Goal: Task Accomplishment & Management: Complete application form

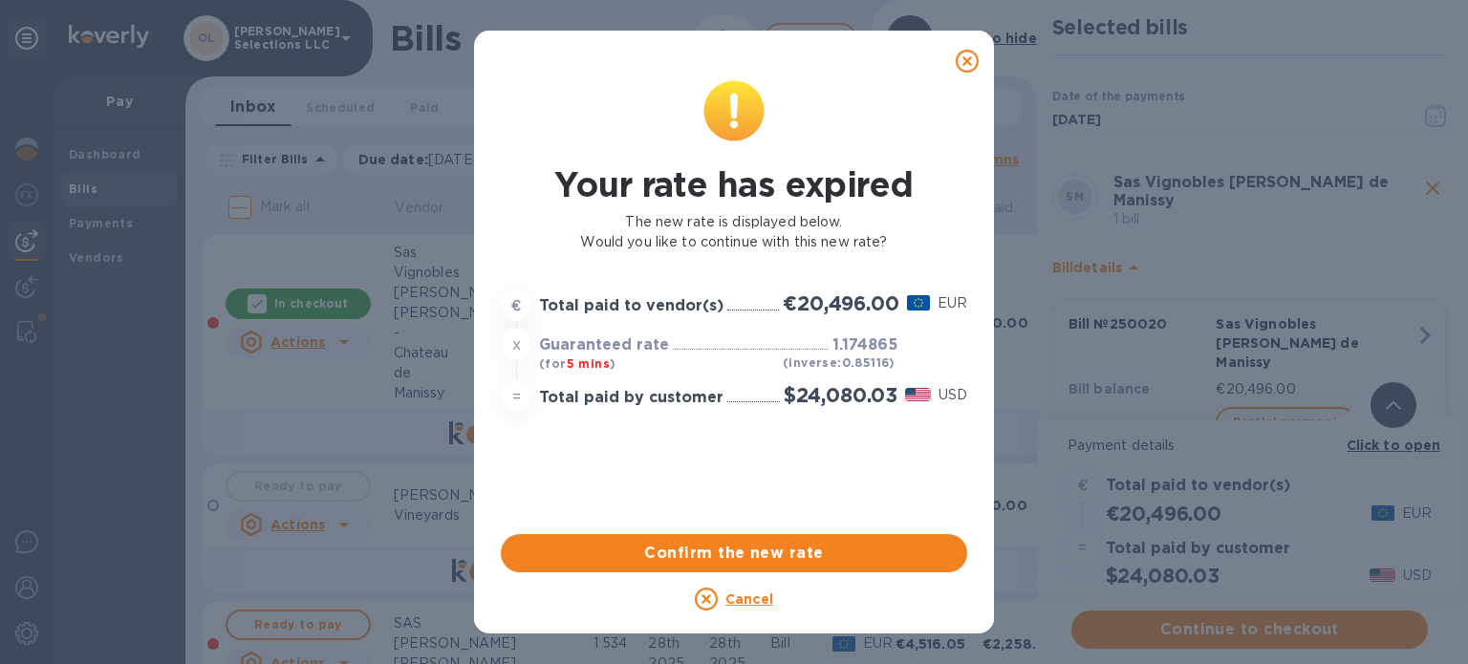
click at [748, 596] on u "Cancel" at bounding box center [750, 599] width 48 height 15
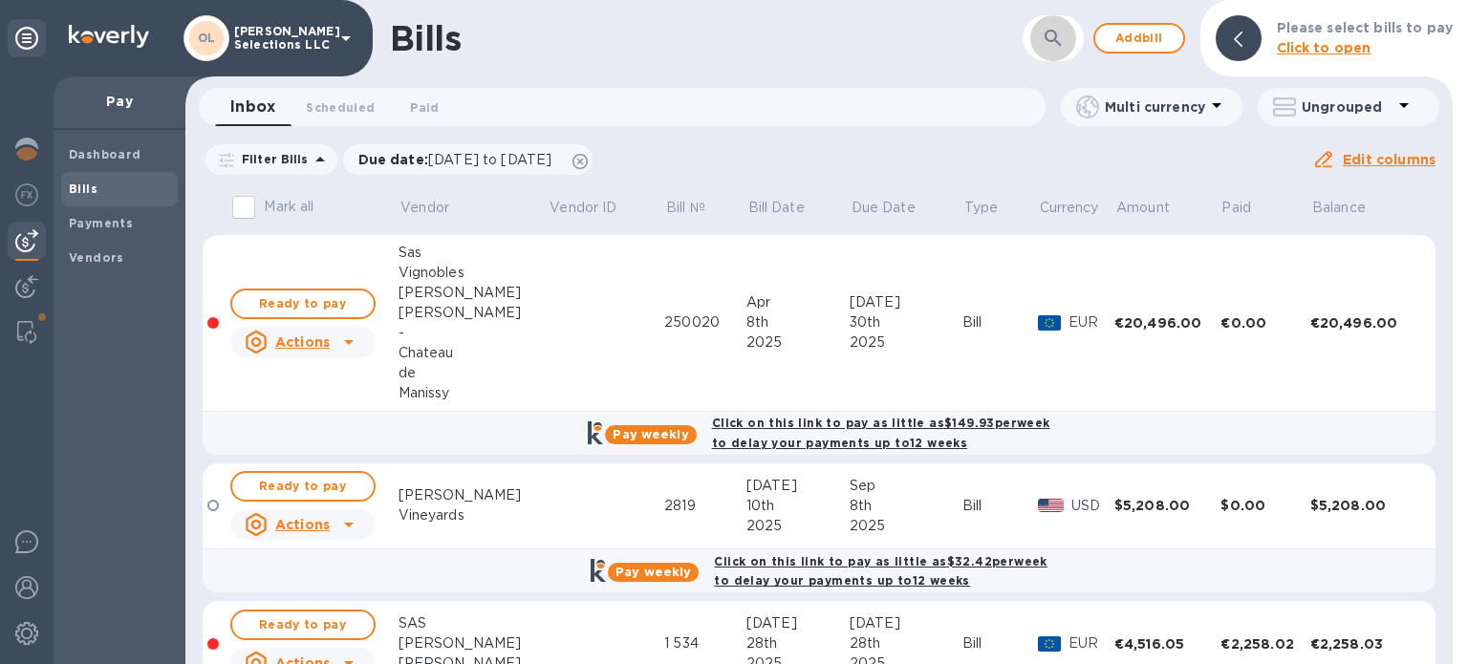
click at [1048, 33] on icon "button" at bounding box center [1053, 38] width 23 height 23
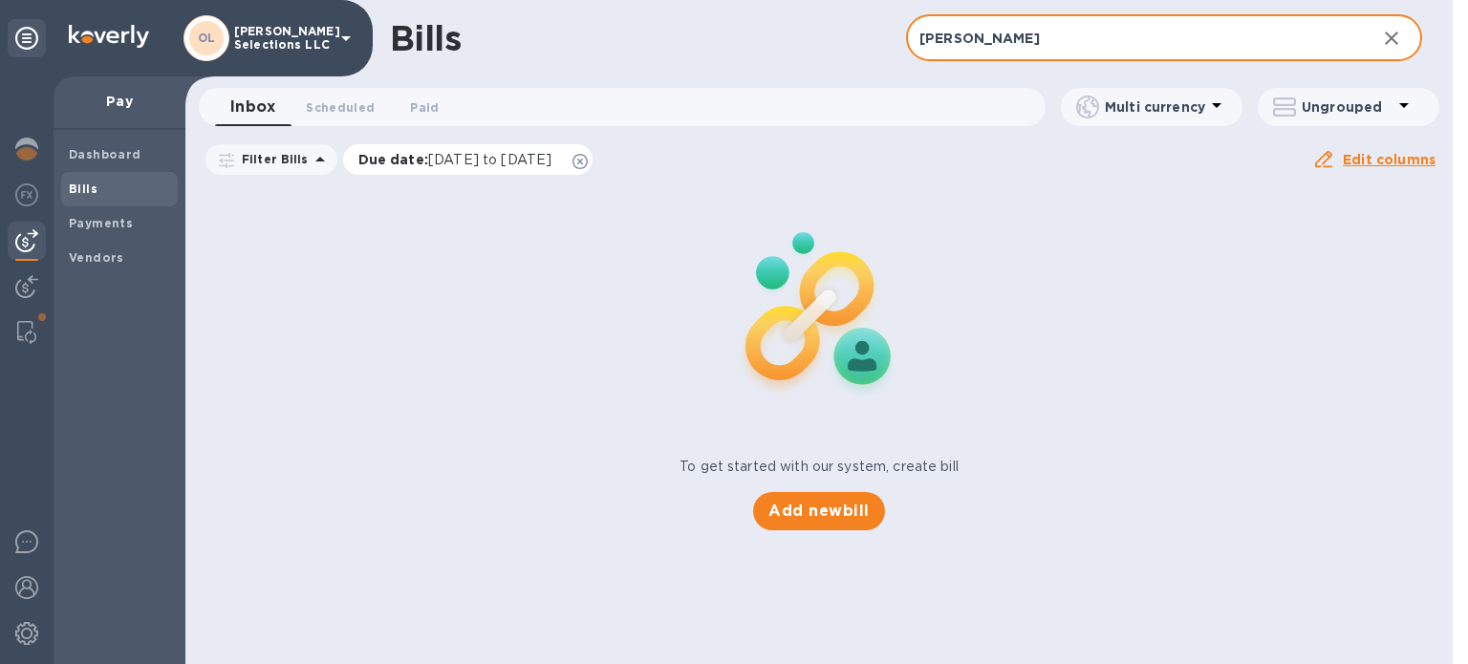
type input "[PERSON_NAME]"
click at [588, 159] on icon at bounding box center [580, 161] width 15 height 15
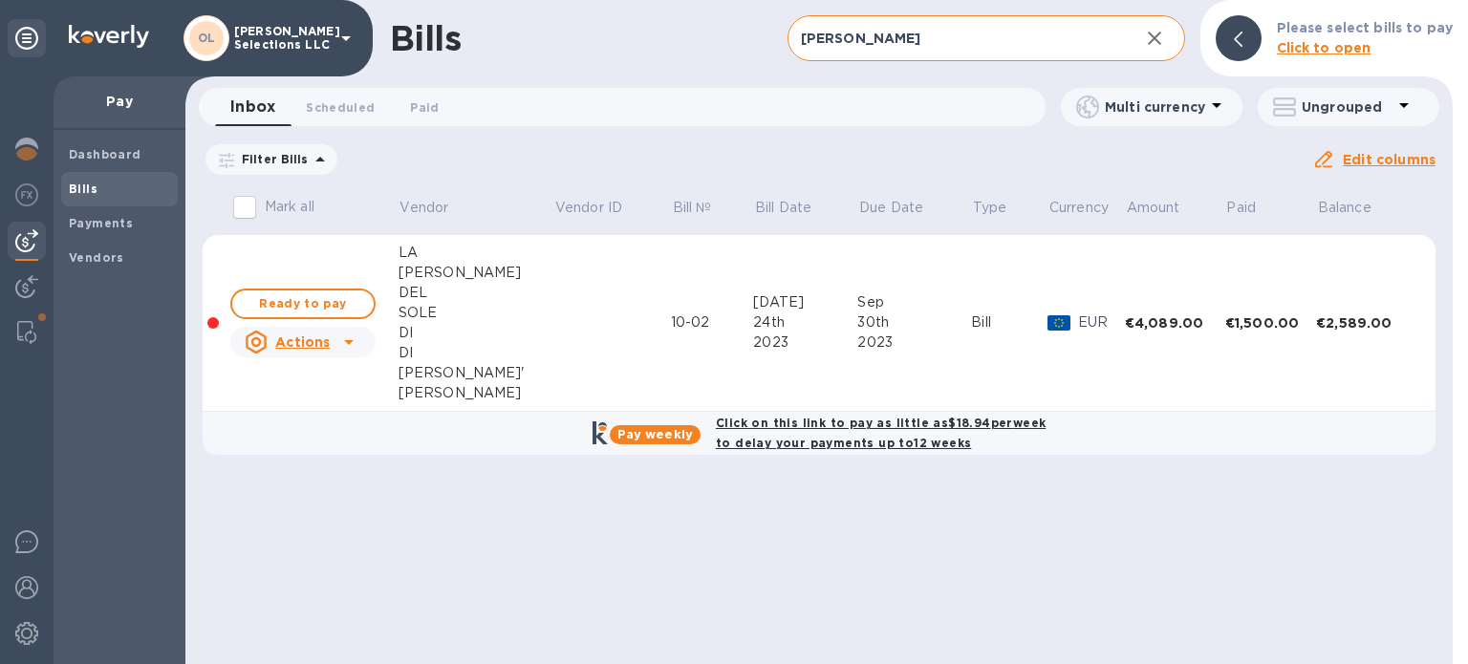
click at [1048, 35] on input "[PERSON_NAME]" at bounding box center [956, 38] width 336 height 47
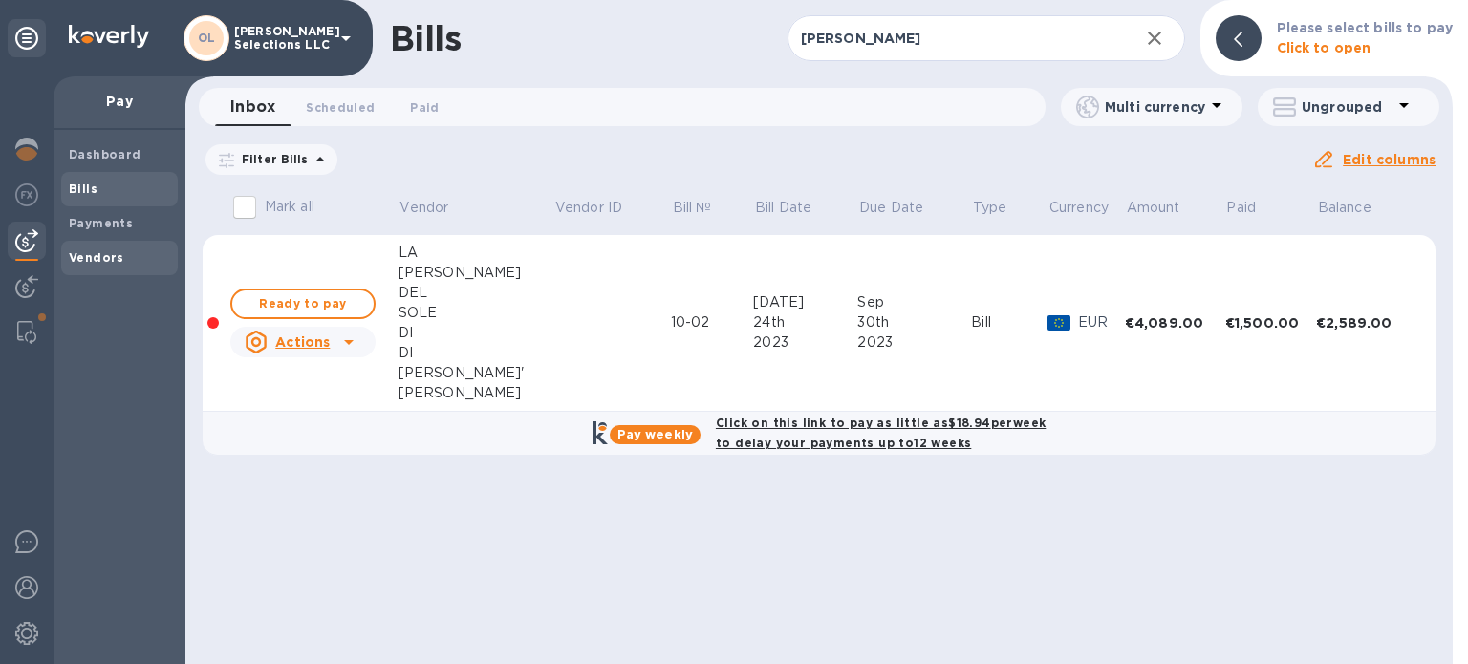
click at [117, 257] on b "Vendors" at bounding box center [96, 257] width 55 height 14
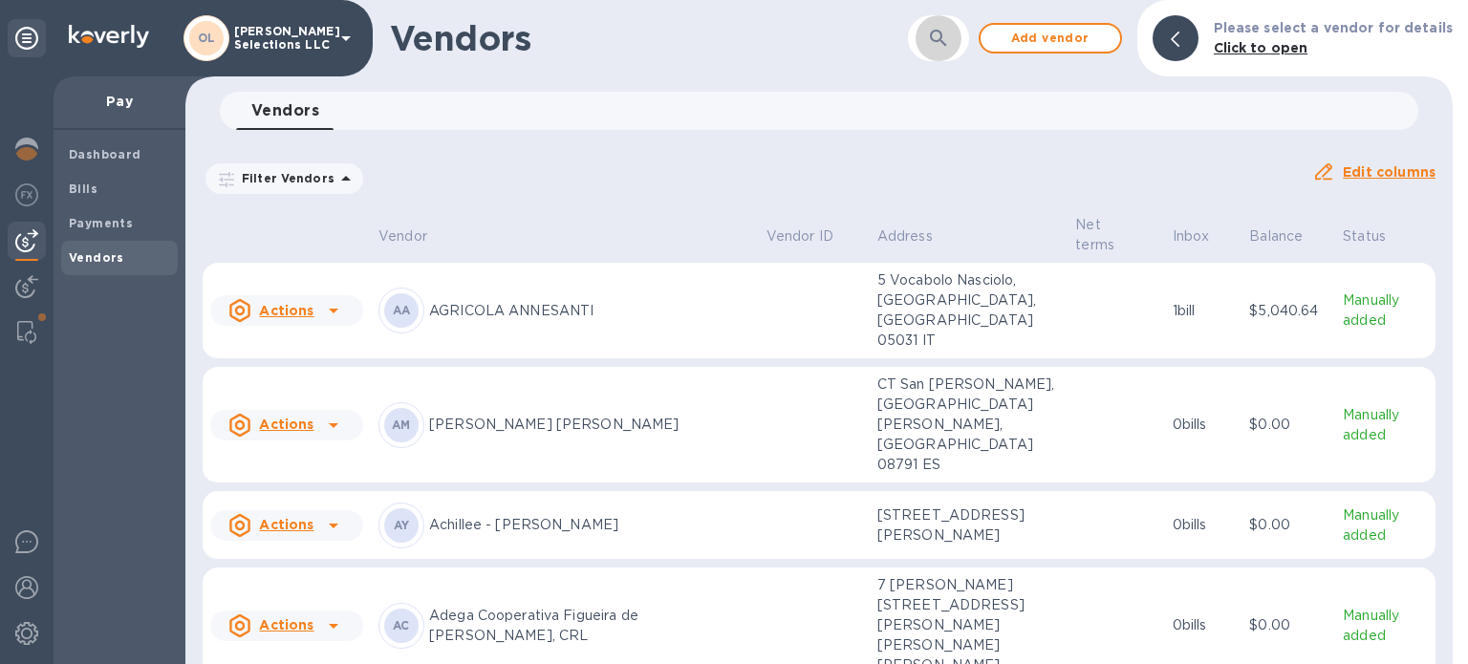
click at [941, 33] on icon "button" at bounding box center [938, 38] width 16 height 16
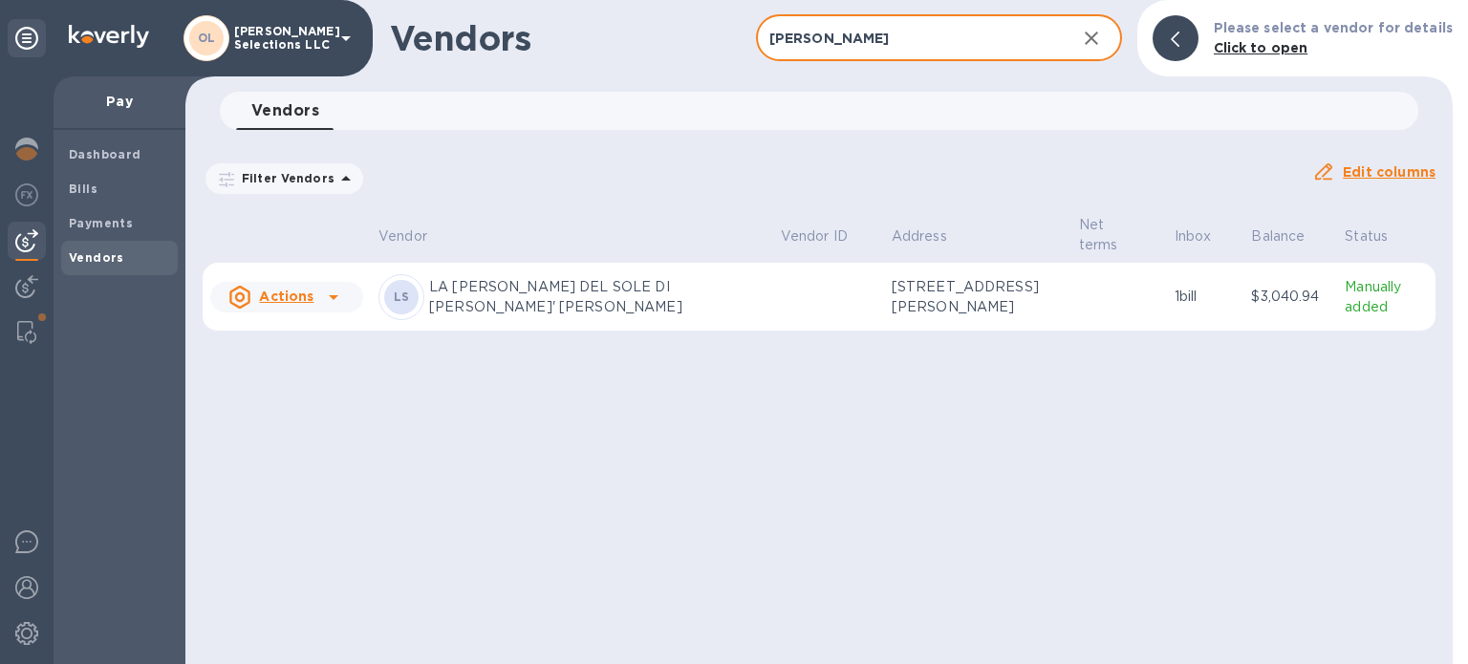
type input "[PERSON_NAME]"
click at [517, 288] on p "LA [PERSON_NAME] DEL SOLE DI [PERSON_NAME]' [PERSON_NAME]" at bounding box center [597, 297] width 336 height 40
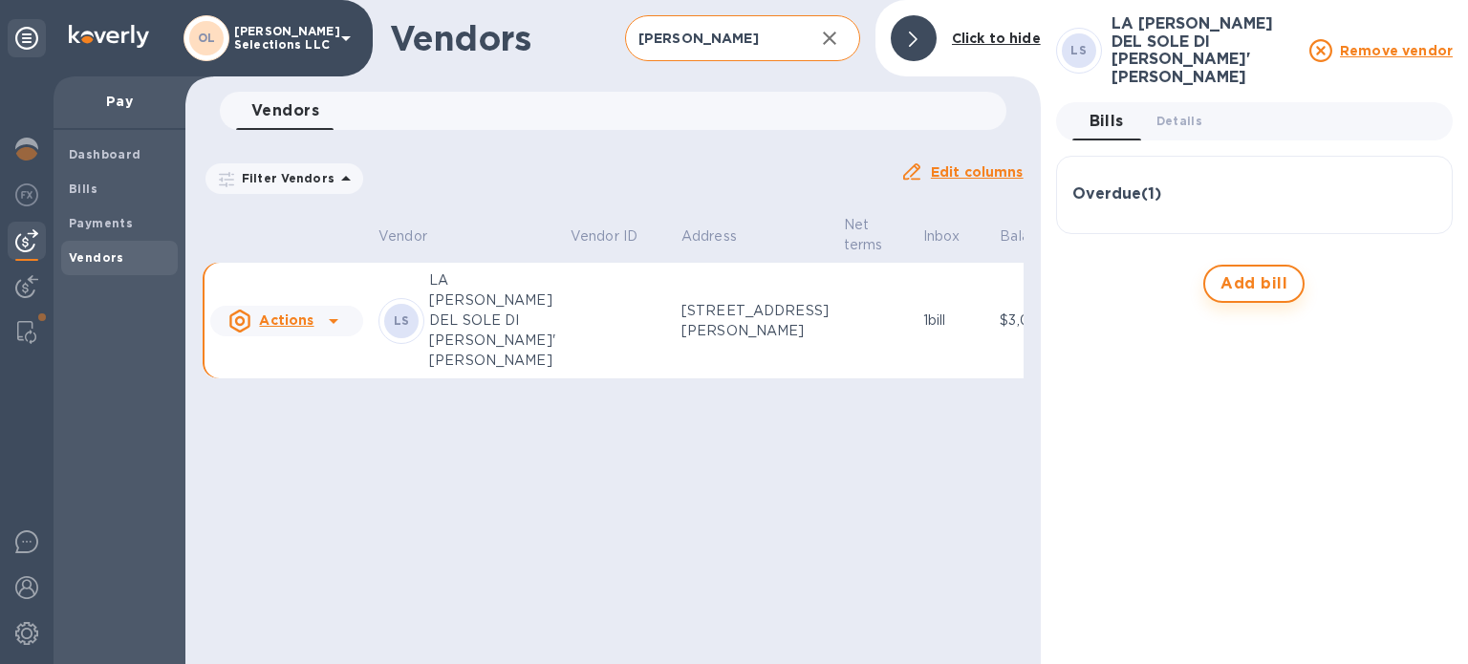
click at [1247, 272] on span "Add bill" at bounding box center [1254, 283] width 67 height 23
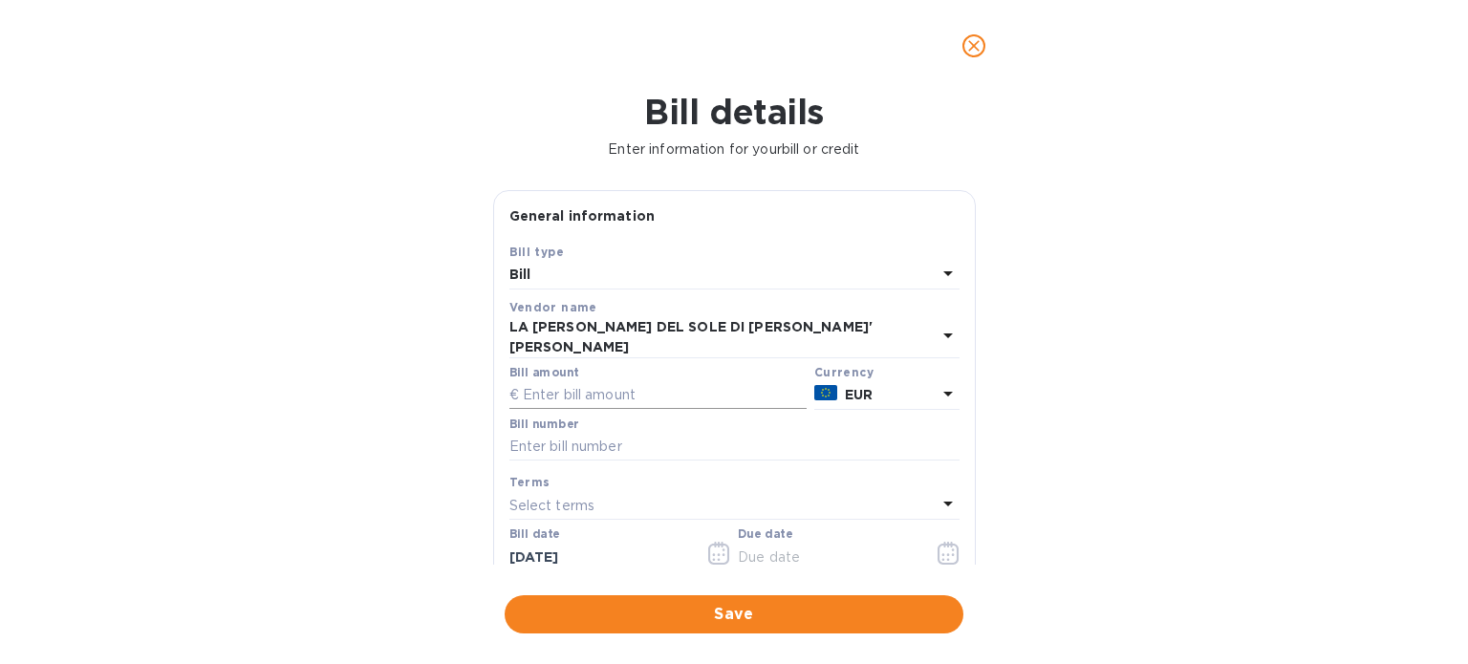
click at [628, 385] on input "text" at bounding box center [658, 395] width 297 height 29
type input "3,384"
click at [597, 439] on input "text" at bounding box center [735, 447] width 450 height 29
type input "08-02"
click at [605, 546] on input "[DATE]" at bounding box center [600, 557] width 181 height 29
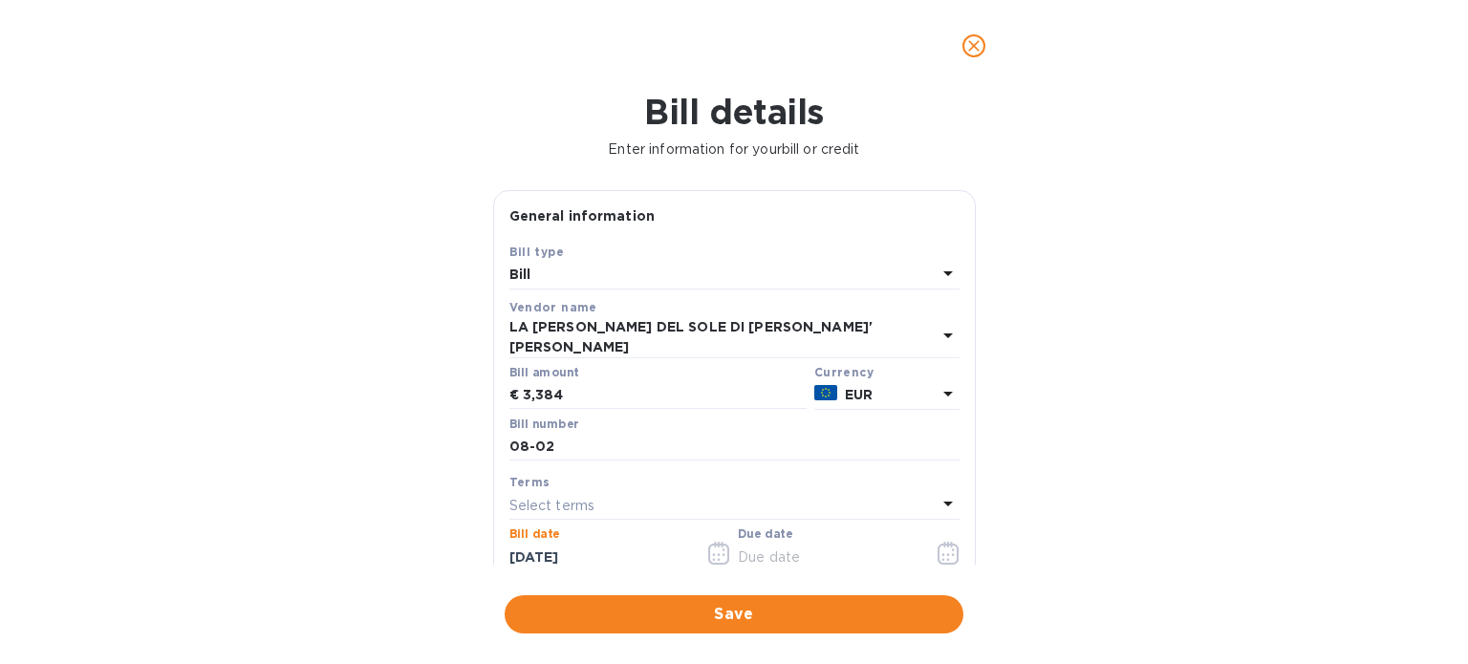
type input "[DATE]"
click at [813, 546] on input "text" at bounding box center [828, 557] width 181 height 29
type input "[DATE]"
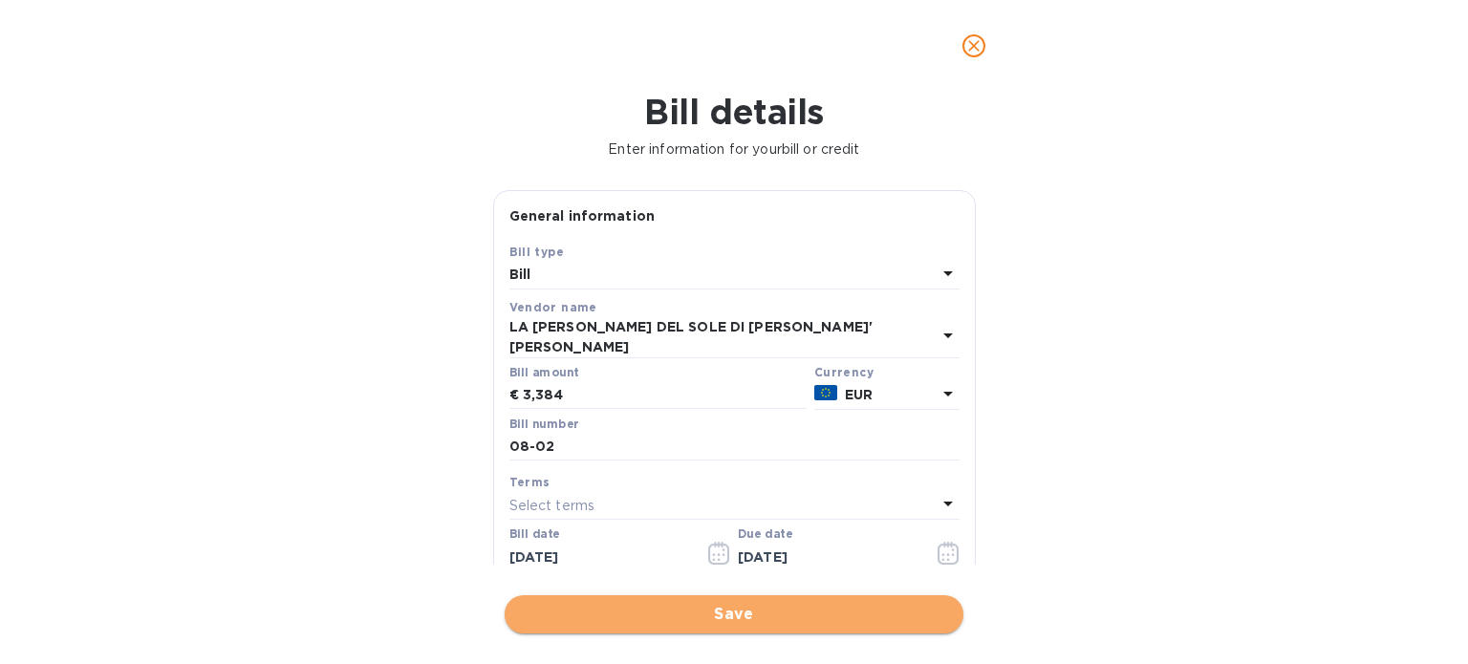
click at [752, 614] on span "Save" at bounding box center [734, 614] width 428 height 23
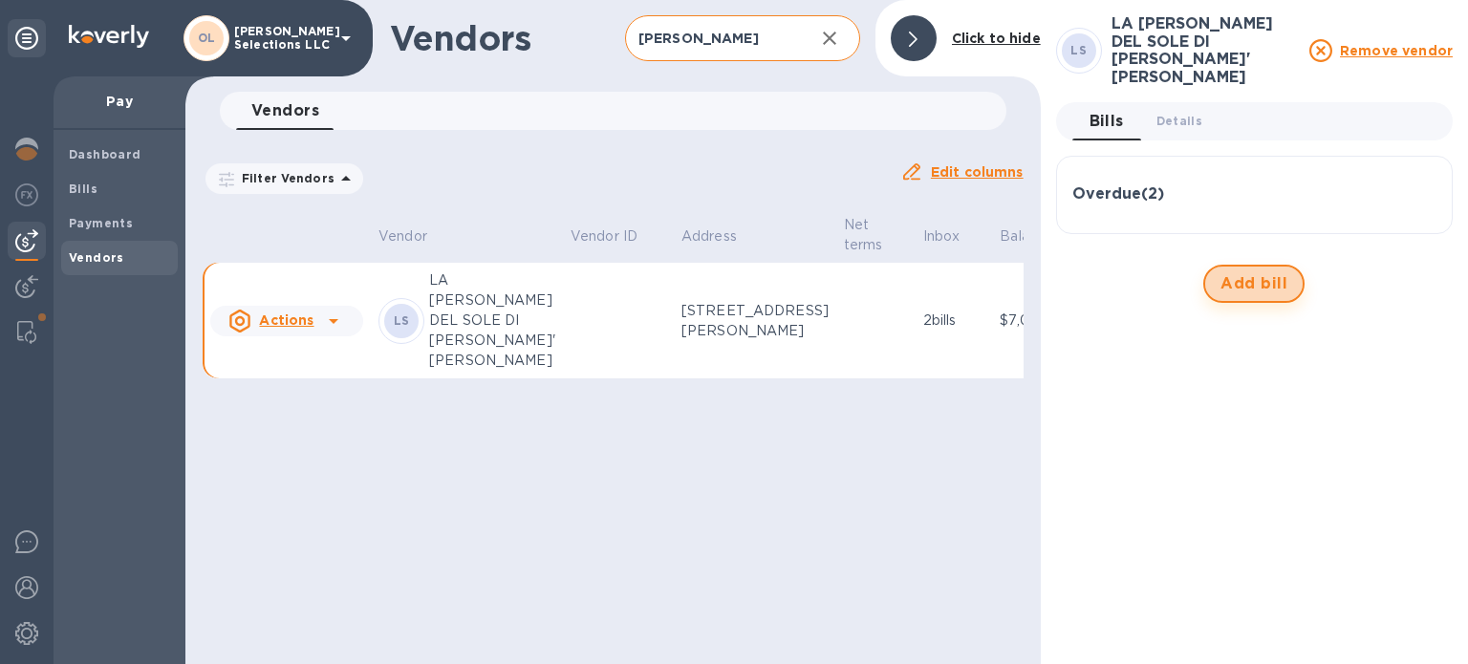
click at [1233, 272] on span "Add bill" at bounding box center [1254, 283] width 67 height 23
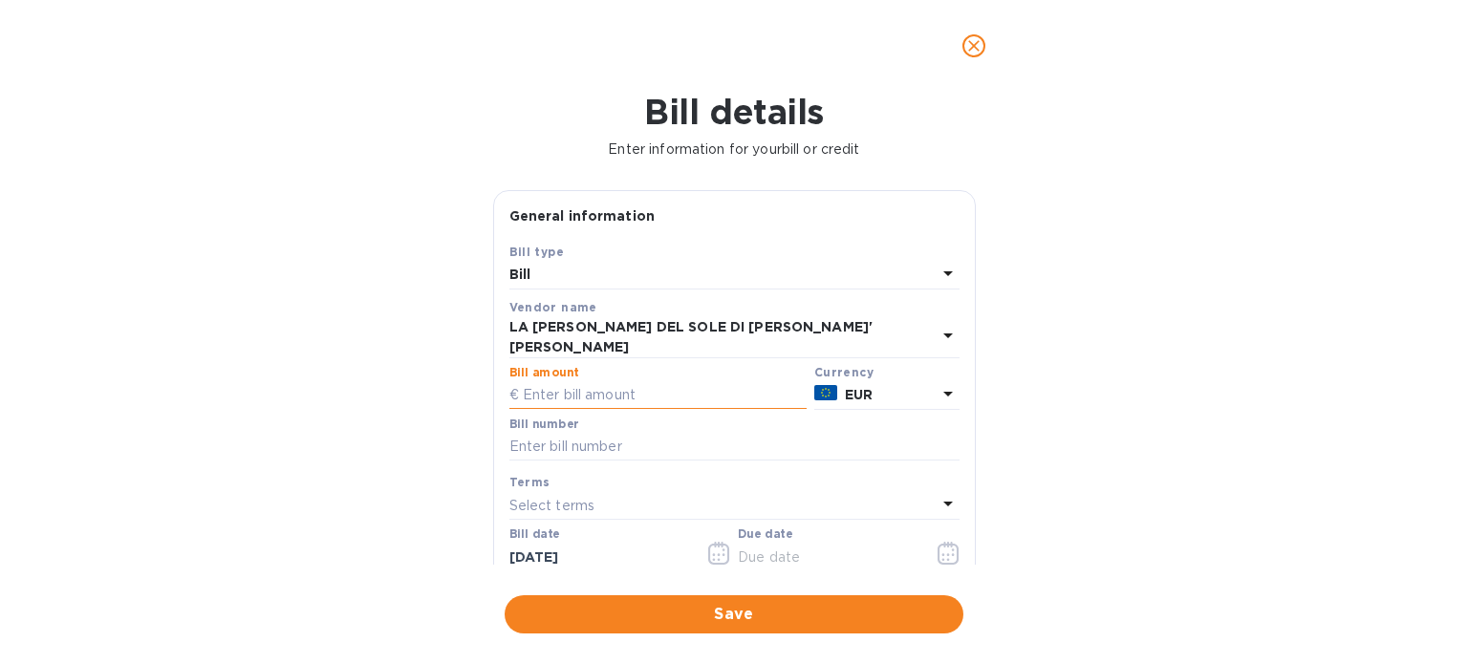
click at [606, 383] on input "text" at bounding box center [658, 395] width 297 height 29
type input "4,089"
click at [585, 441] on input "text" at bounding box center [735, 447] width 450 height 29
type input "12-02"
click at [631, 546] on input "[DATE]" at bounding box center [600, 557] width 181 height 29
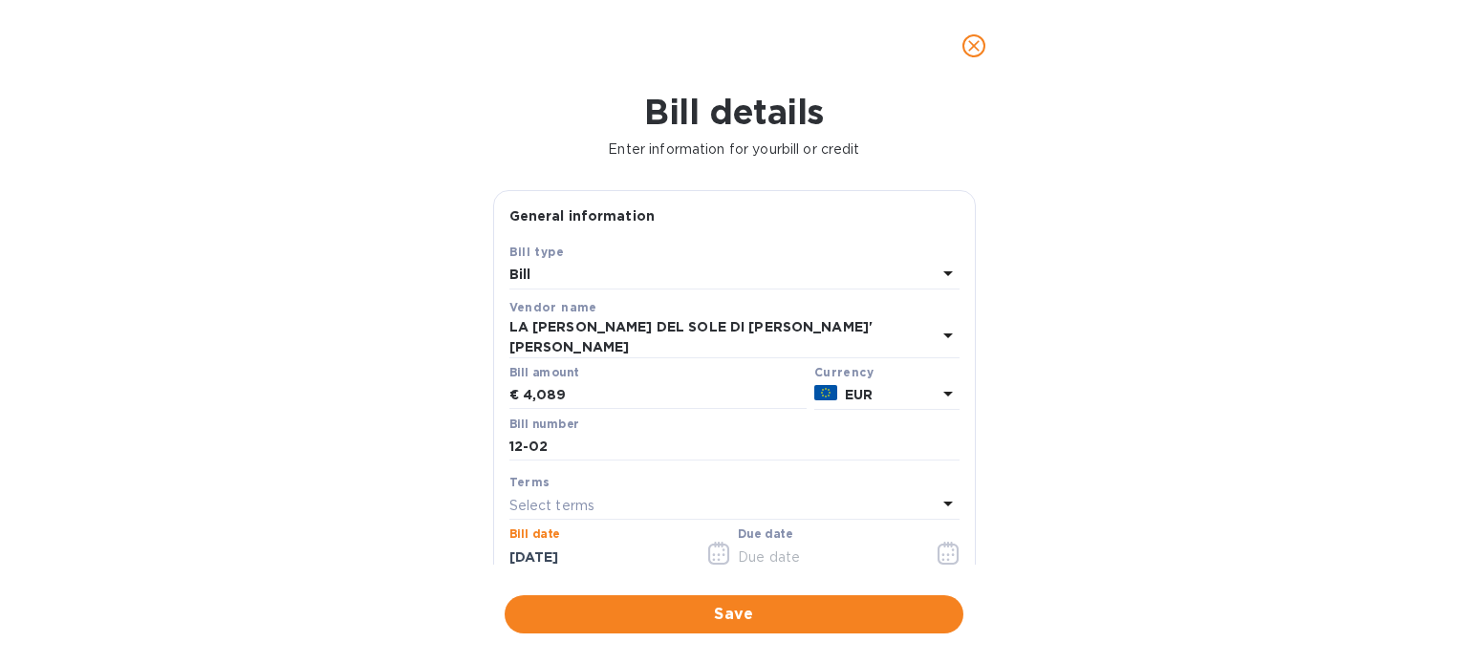
type input "[DATE]"
click at [804, 543] on input "text" at bounding box center [828, 557] width 181 height 29
click button "Save" at bounding box center [0, 0] width 0 height 0
type input "[DATE]"
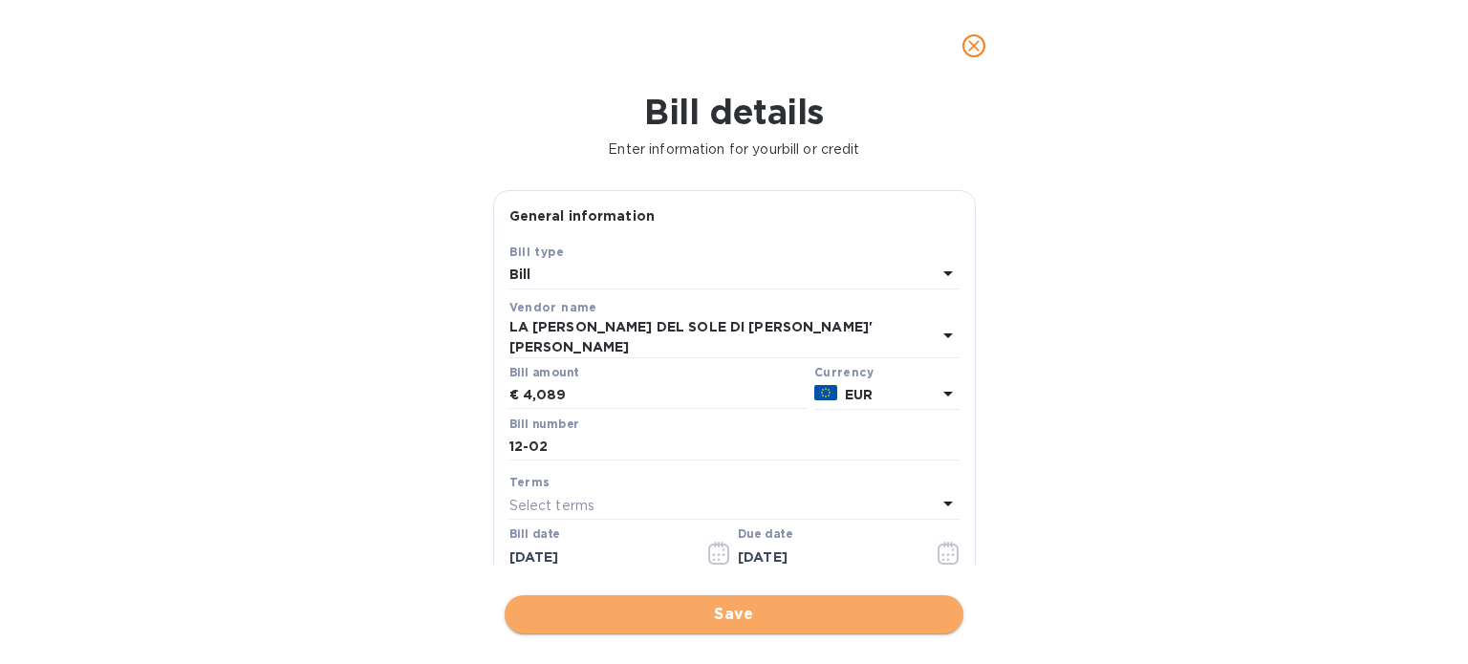
click at [792, 611] on span "Save" at bounding box center [734, 614] width 428 height 23
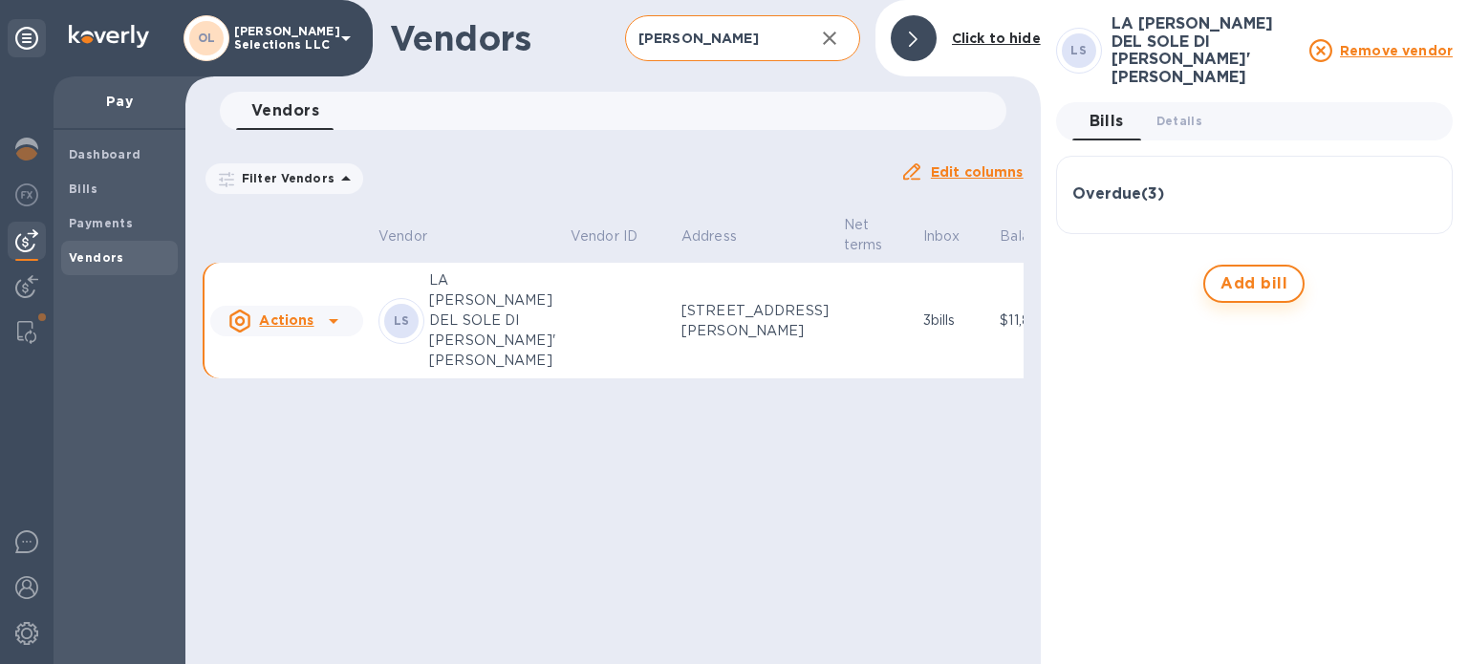
click at [1247, 272] on span "Add bill" at bounding box center [1254, 283] width 67 height 23
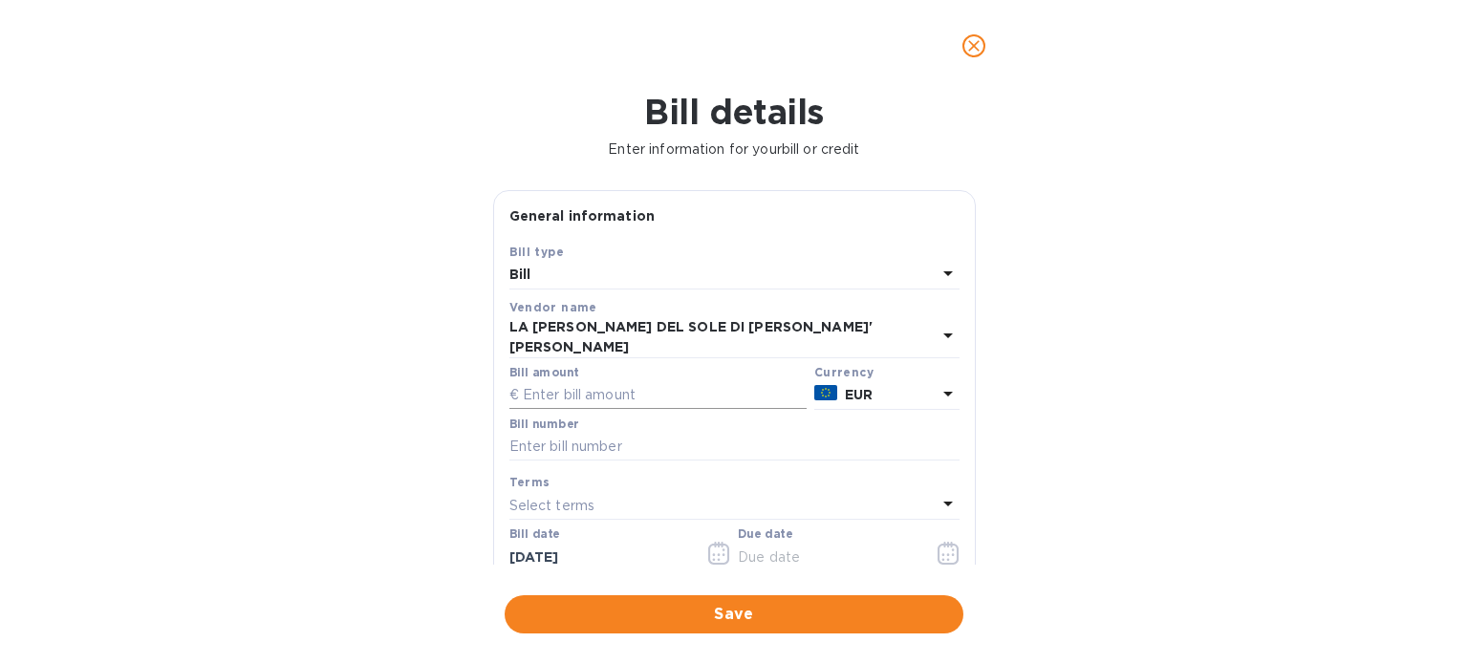
click at [575, 381] on input "text" at bounding box center [658, 395] width 297 height 29
type input "3,936"
click at [547, 433] on input "text" at bounding box center [735, 447] width 450 height 29
type input "14-02"
drag, startPoint x: 642, startPoint y: 544, endPoint x: 438, endPoint y: 510, distance: 207.3
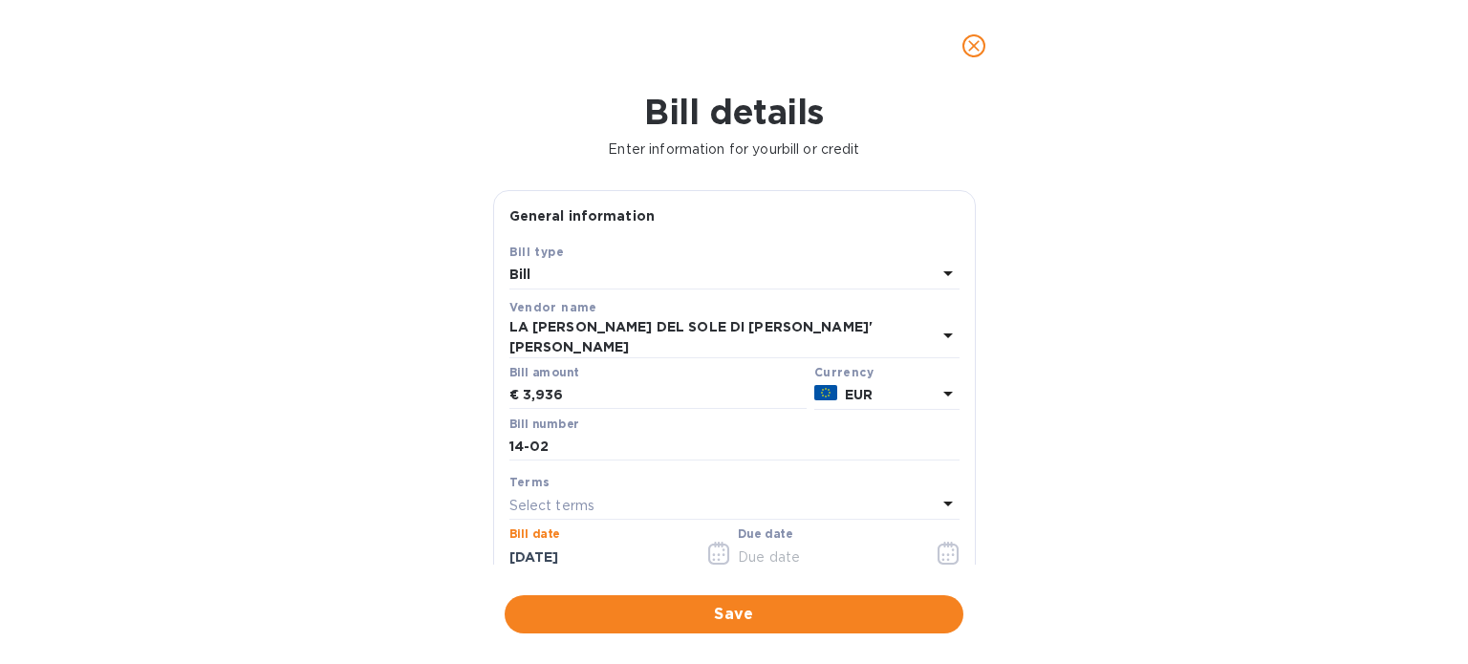
click at [438, 510] on div "Bill details Enter information for your bill or credit General information Save…" at bounding box center [734, 378] width 1468 height 573
type input "[DATE]"
click at [758, 543] on input "text" at bounding box center [828, 557] width 181 height 29
type input "[DATE]"
click at [726, 615] on span "Save" at bounding box center [734, 614] width 428 height 23
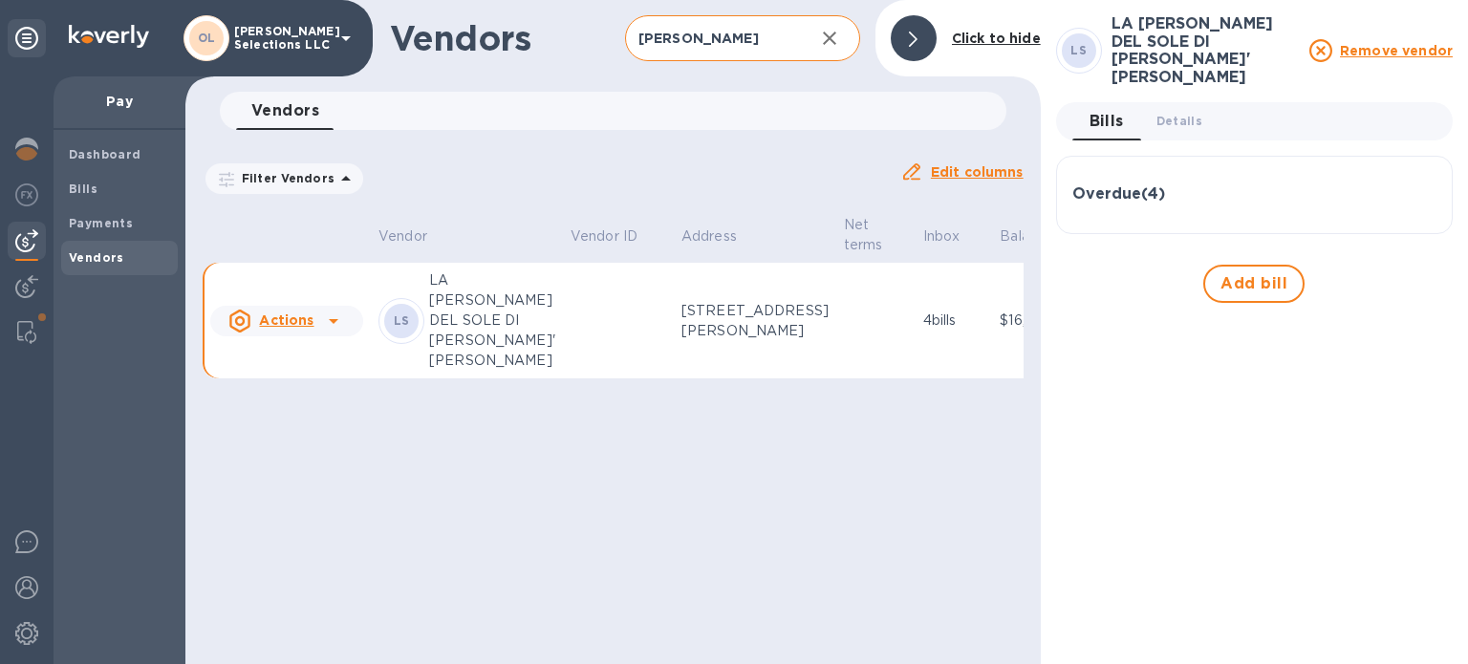
click at [798, 45] on input "[PERSON_NAME]" at bounding box center [712, 38] width 174 height 47
type input "v"
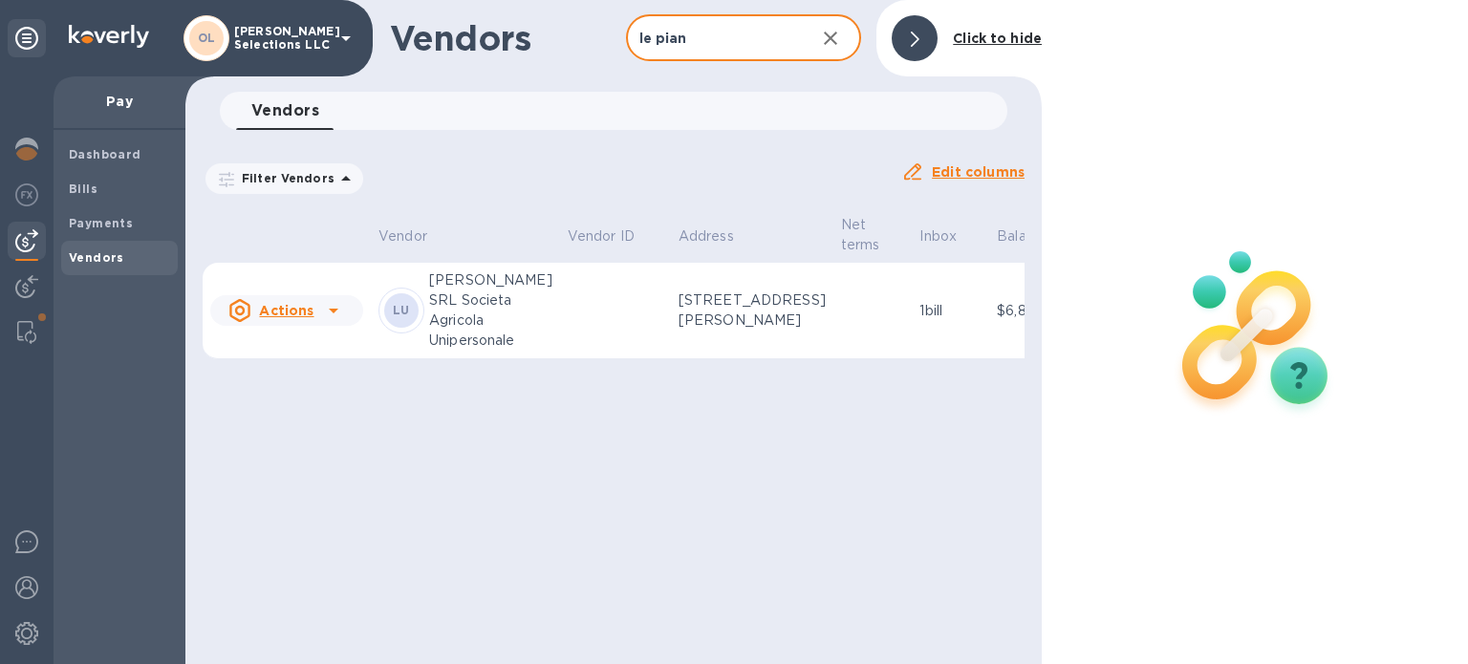
type input "le pian"
click at [925, 33] on div at bounding box center [915, 38] width 46 height 46
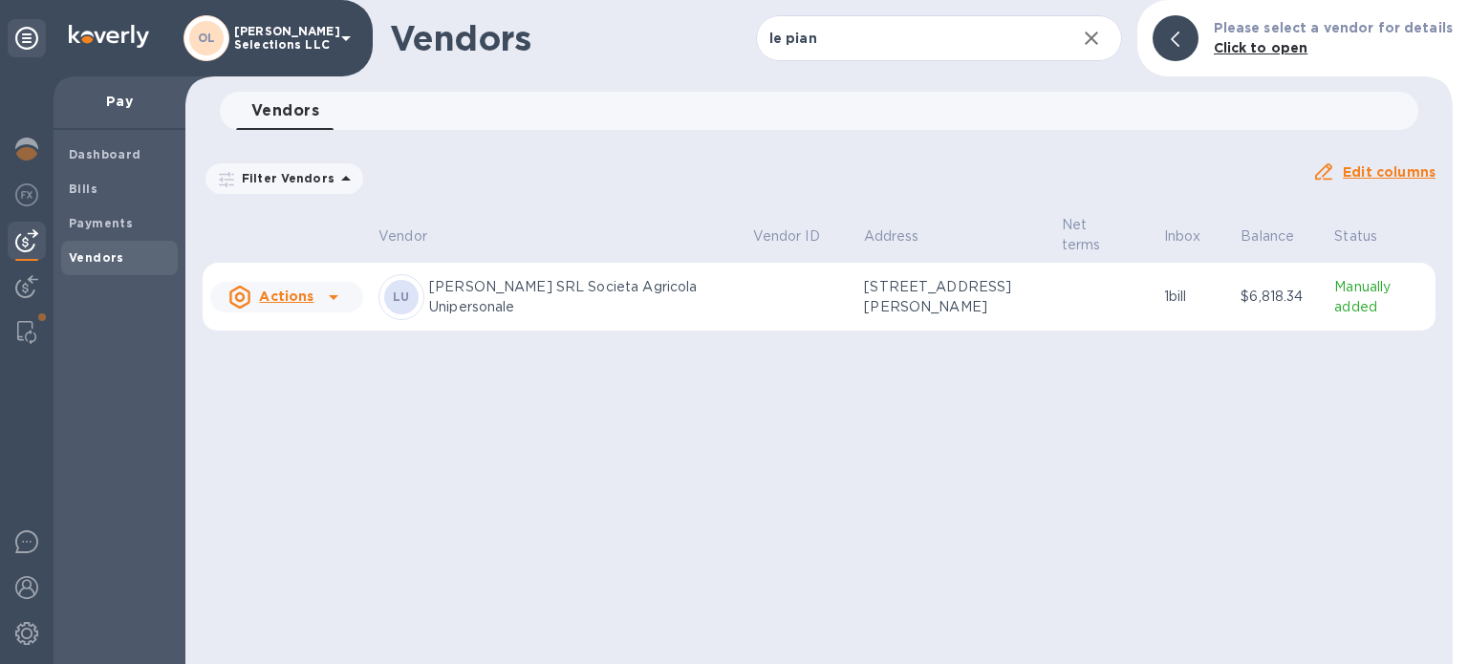
click at [746, 303] on td at bounding box center [801, 297] width 111 height 69
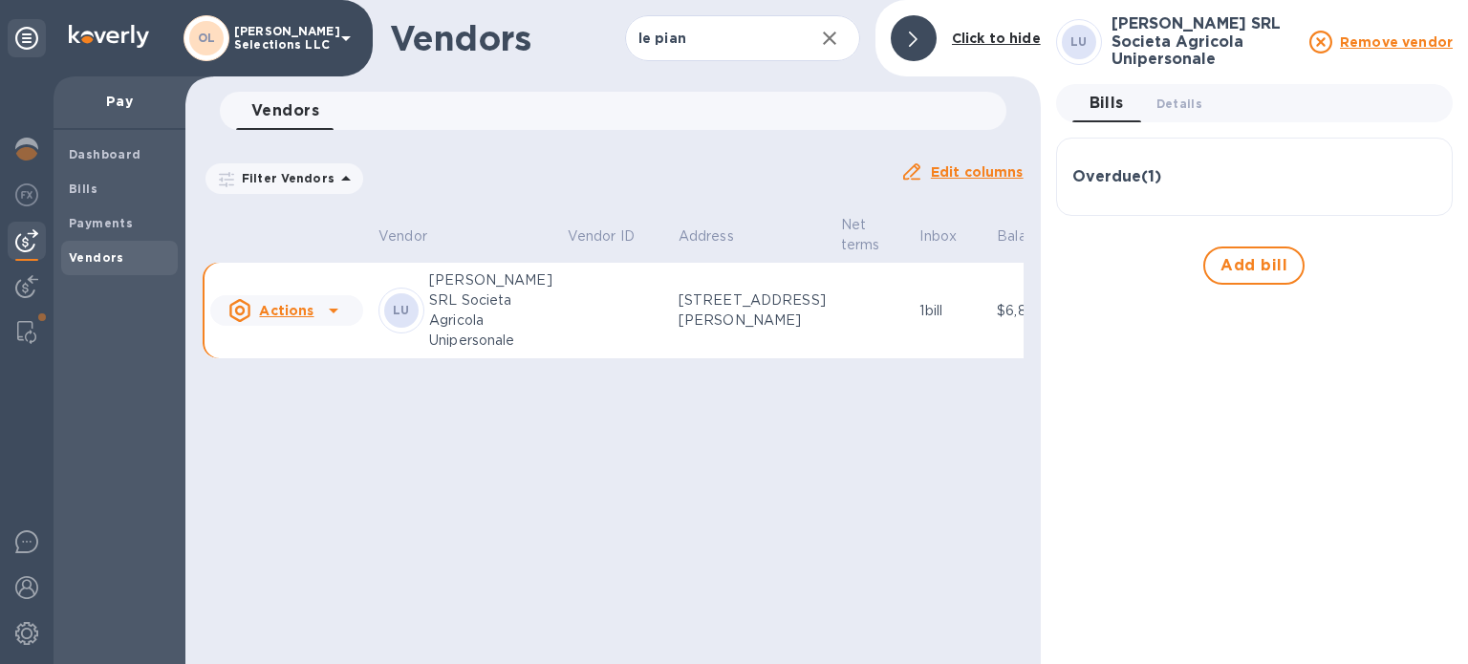
click at [1202, 171] on div "Overdue ( 1 )" at bounding box center [1255, 177] width 364 height 18
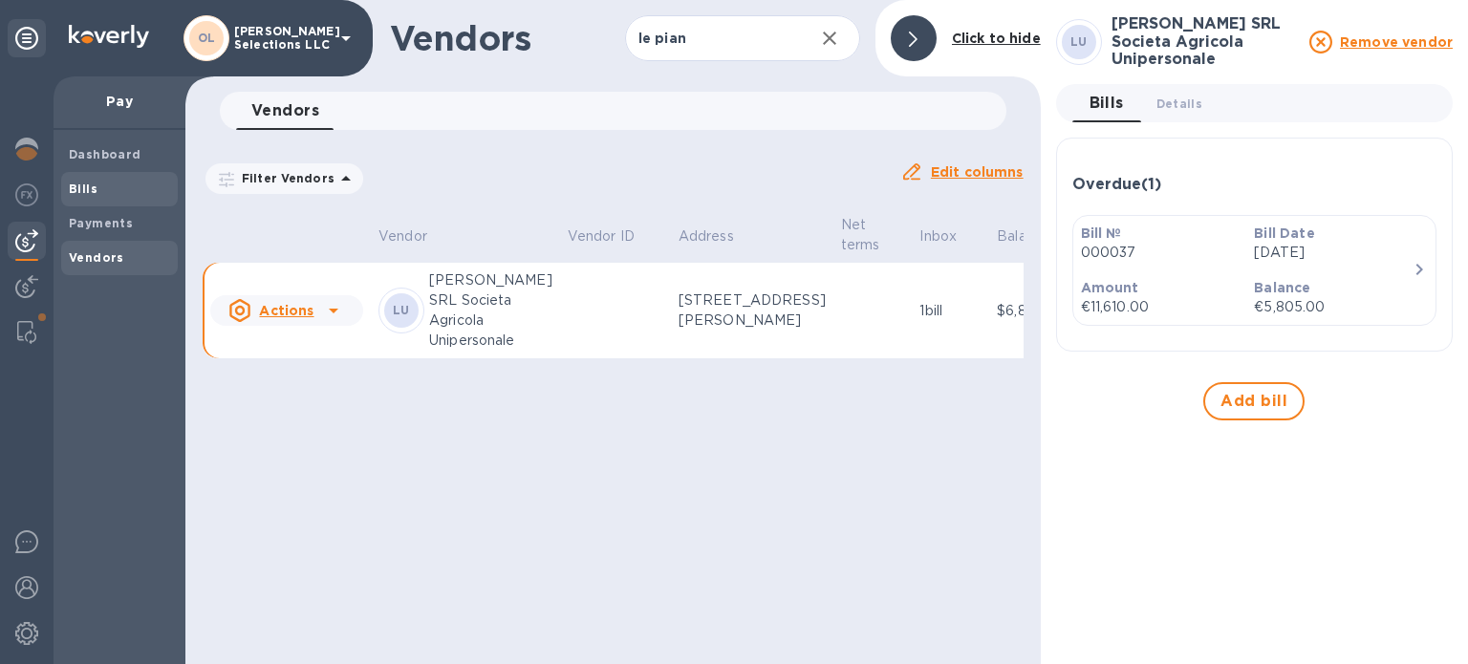
click at [77, 184] on b "Bills" at bounding box center [83, 189] width 29 height 14
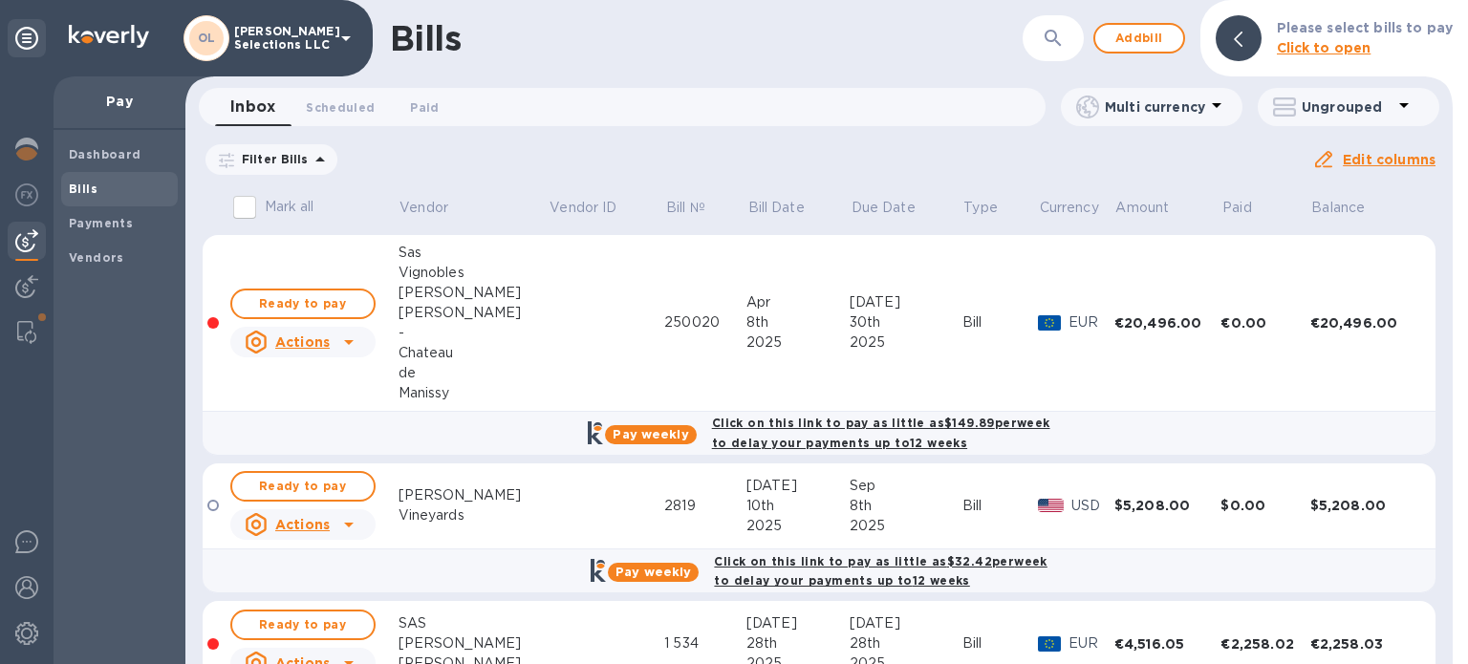
click at [0, 0] on icon at bounding box center [0, 0] width 0 height 0
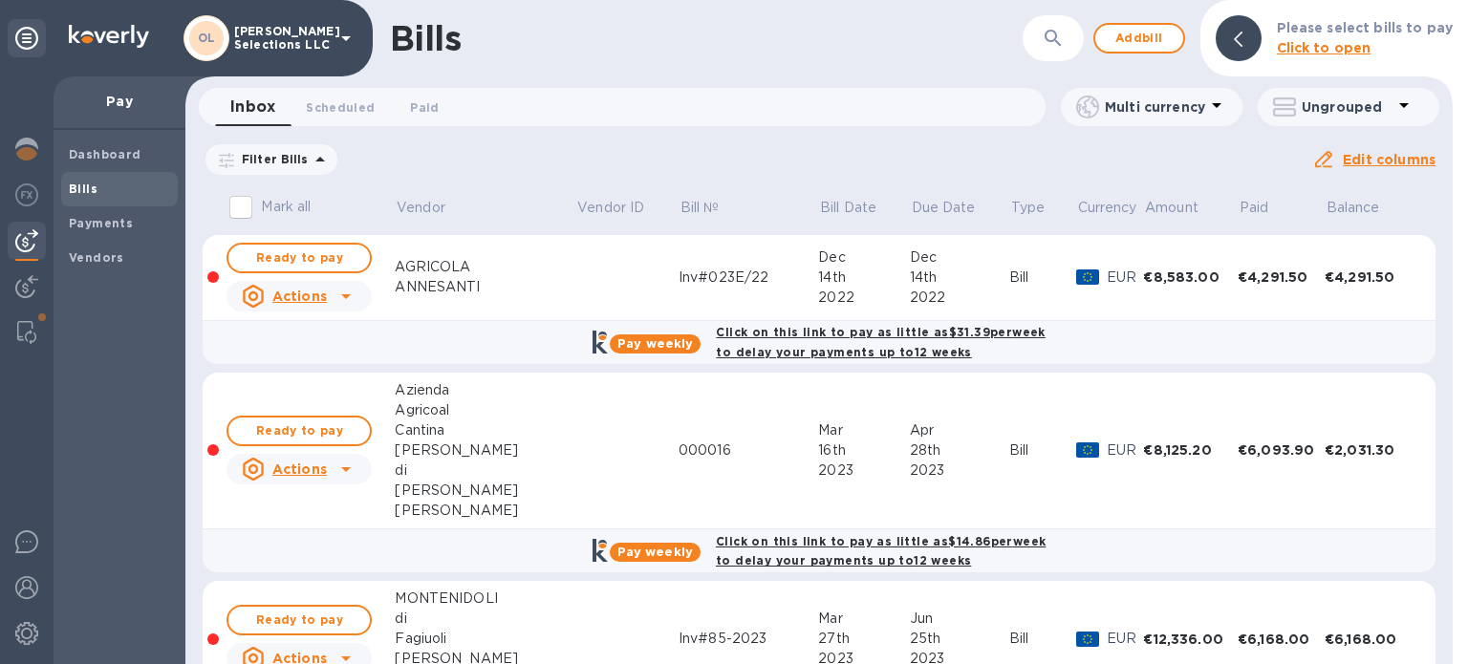
click at [1060, 33] on icon "button" at bounding box center [1053, 38] width 23 height 23
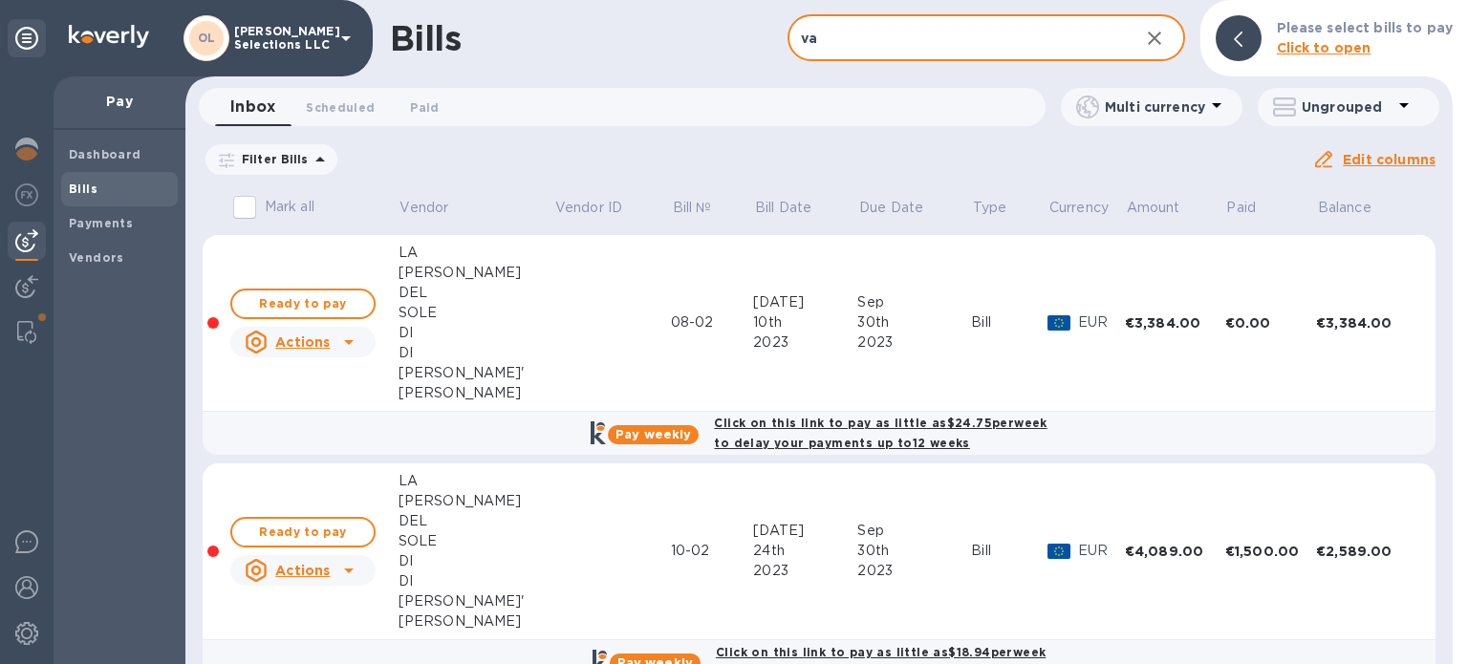
type input "v"
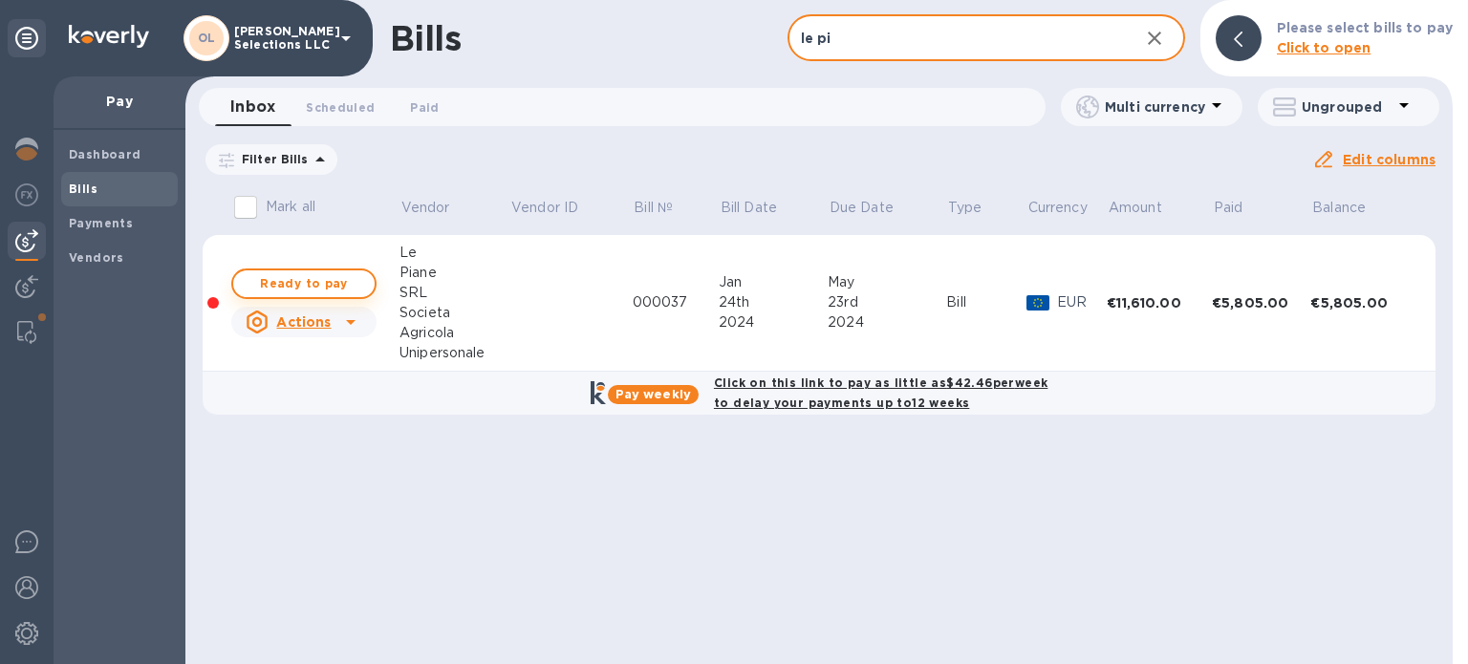
type input "le pi"
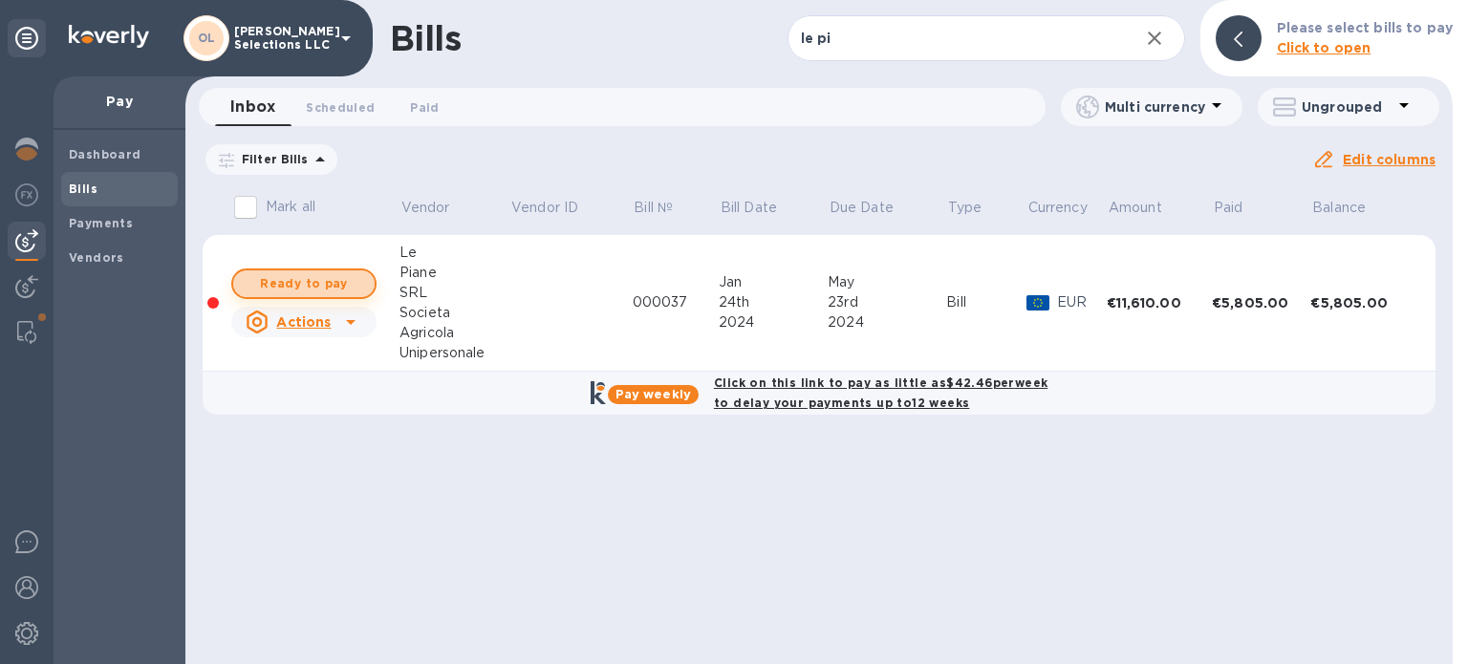
click at [287, 282] on span "Ready to pay" at bounding box center [304, 283] width 111 height 23
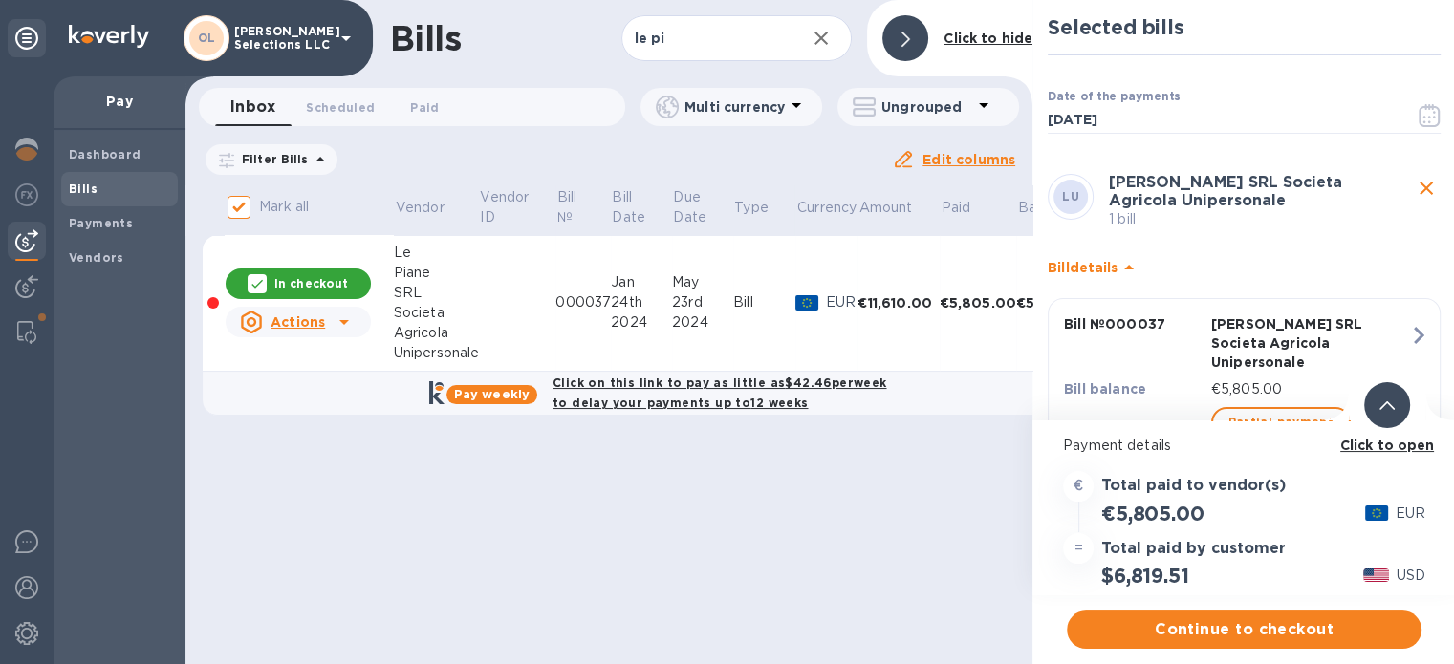
click at [1315, 397] on div "Click to open" at bounding box center [1386, 419] width 145 height 81
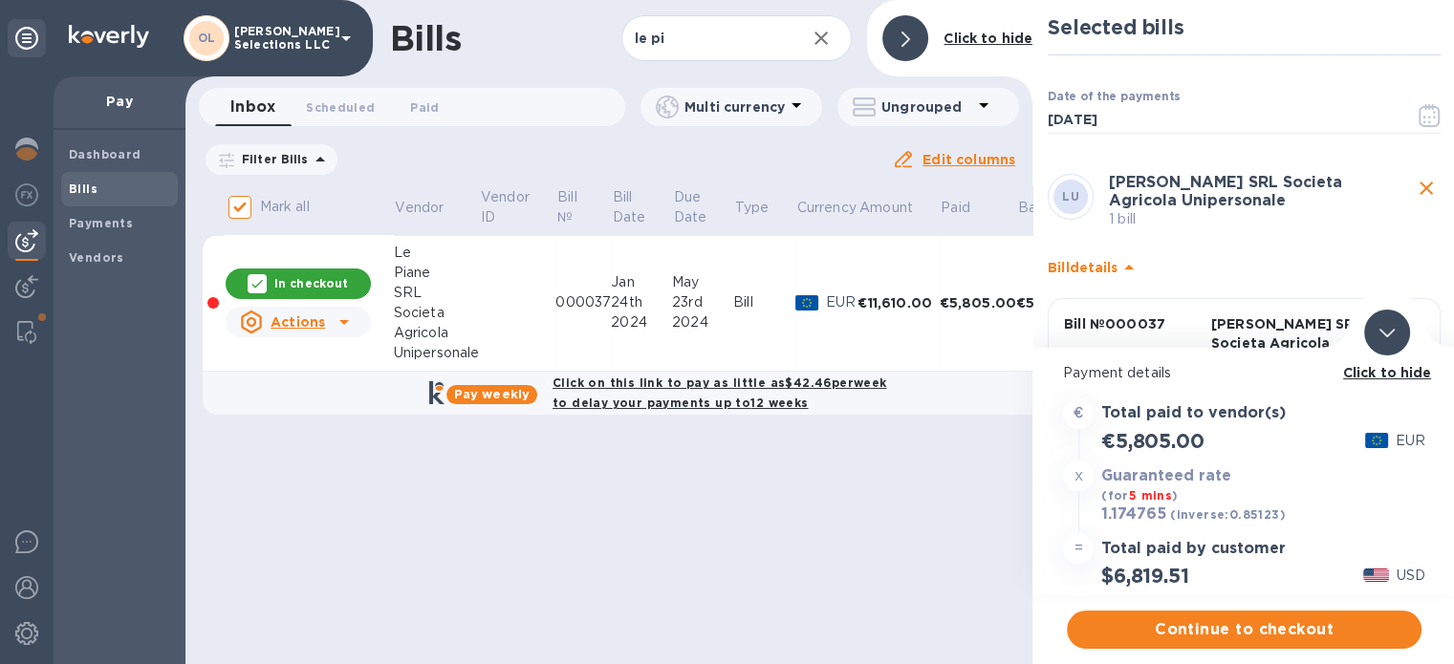
click at [1423, 188] on icon "close" at bounding box center [1426, 188] width 23 height 23
checkbox input "false"
